Goal: Find specific page/section: Find specific page/section

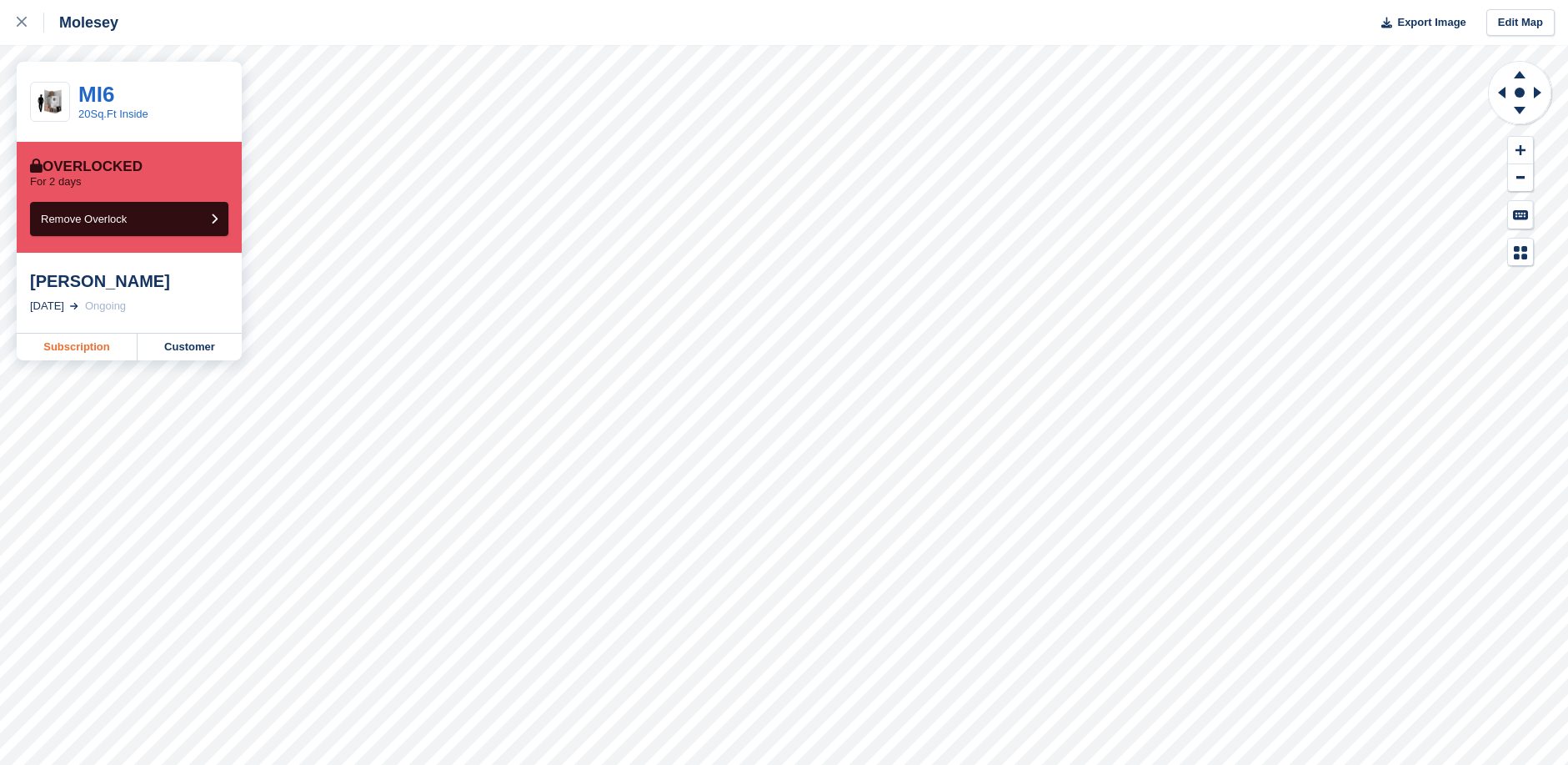
click at [83, 347] on link "Subscription" at bounding box center [77, 347] width 121 height 27
click at [196, 346] on link "Customer" at bounding box center [189, 347] width 104 height 27
